Goal: Task Accomplishment & Management: Manage account settings

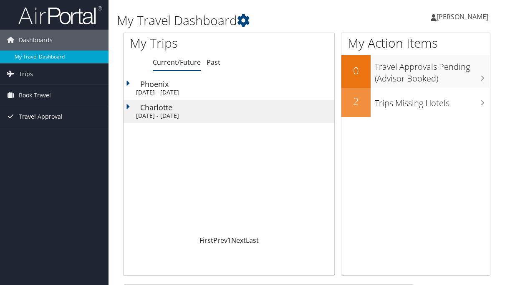
click at [27, 100] on span "Book Travel" at bounding box center [35, 95] width 32 height 21
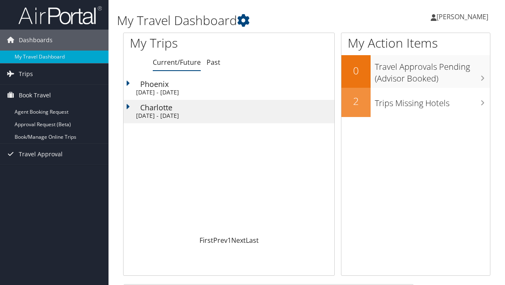
click at [39, 140] on link "Book/Manage Online Trips" at bounding box center [54, 137] width 109 height 13
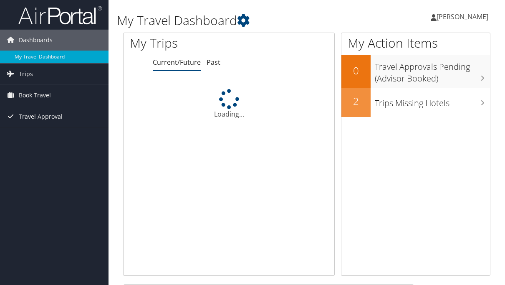
click at [72, 94] on link "Book Travel" at bounding box center [54, 95] width 109 height 21
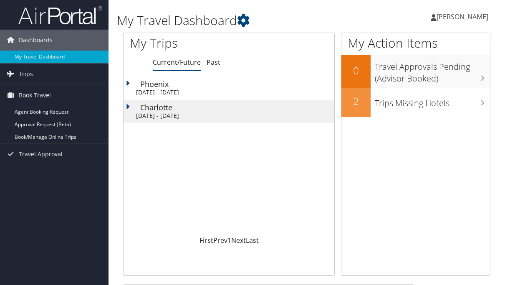
click at [73, 138] on link "Book/Manage Online Trips" at bounding box center [54, 137] width 109 height 13
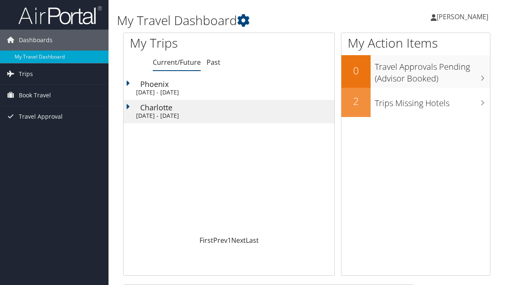
click at [476, 108] on h3 "Trips Missing Hotels" at bounding box center [432, 101] width 115 height 16
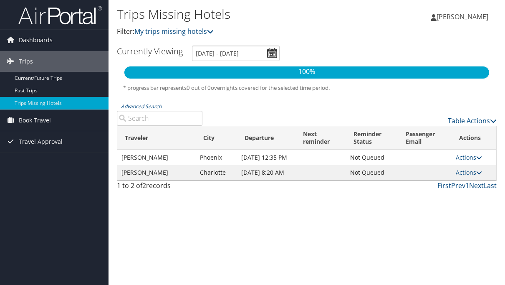
click at [57, 58] on link "Trips" at bounding box center [54, 61] width 109 height 21
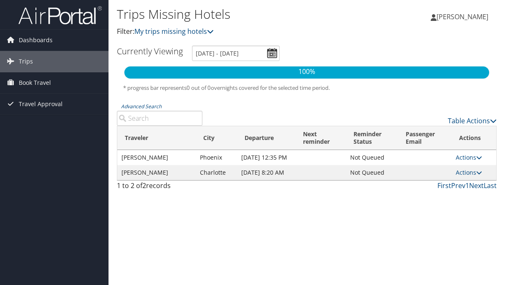
click at [74, 62] on link "Trips" at bounding box center [54, 61] width 109 height 21
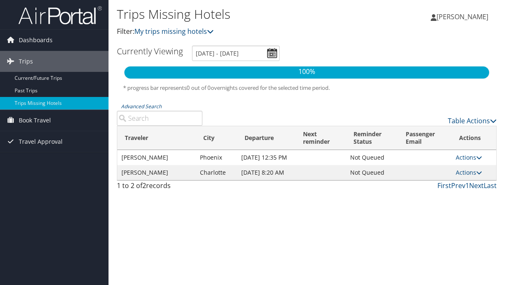
click at [58, 78] on link "Current/Future Trips" at bounding box center [54, 78] width 109 height 13
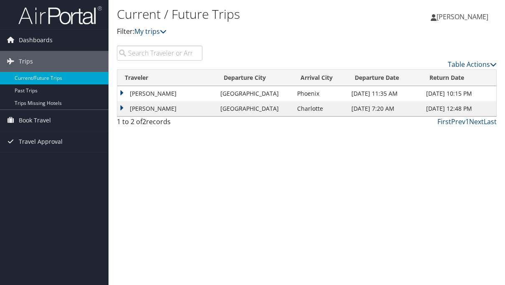
click at [254, 94] on td "[GEOGRAPHIC_DATA]" at bounding box center [254, 93] width 77 height 15
click at [115, 92] on div "Current / Future Trips Filter: My trips [PERSON_NAME] [PERSON_NAME] My Settings…" at bounding box center [307, 142] width 397 height 285
click at [123, 91] on td "[PERSON_NAME]" at bounding box center [166, 93] width 99 height 15
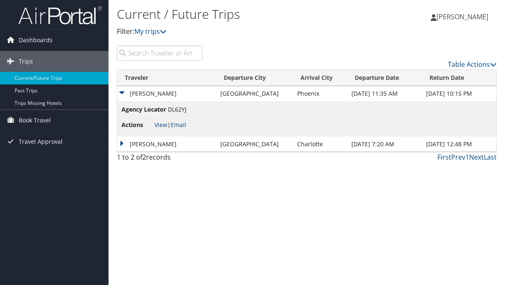
click at [158, 127] on link "View" at bounding box center [161, 125] width 13 height 8
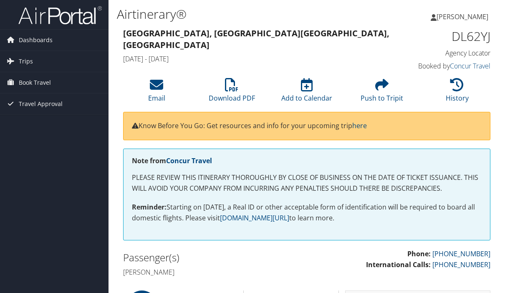
click at [69, 79] on link "Book Travel" at bounding box center [54, 82] width 109 height 21
click at [60, 39] on link "Dashboards" at bounding box center [54, 40] width 109 height 21
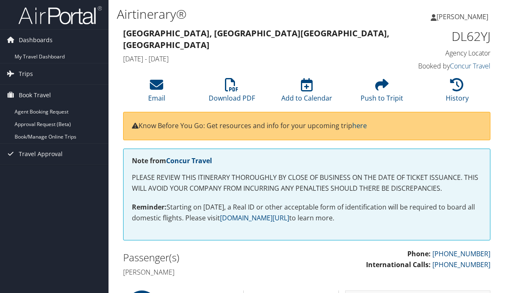
click at [59, 58] on link "My Travel Dashboard" at bounding box center [54, 57] width 109 height 13
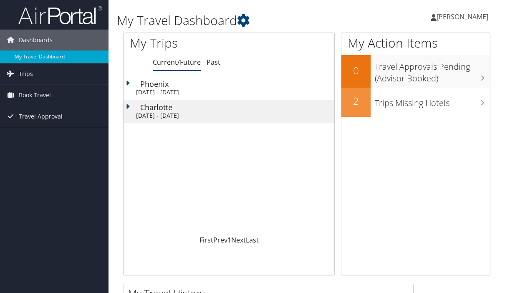
click at [78, 89] on link "Book Travel" at bounding box center [54, 95] width 109 height 21
click at [76, 140] on link "Book/Manage Online Trips" at bounding box center [54, 137] width 109 height 13
